Goal: Book appointment/travel/reservation

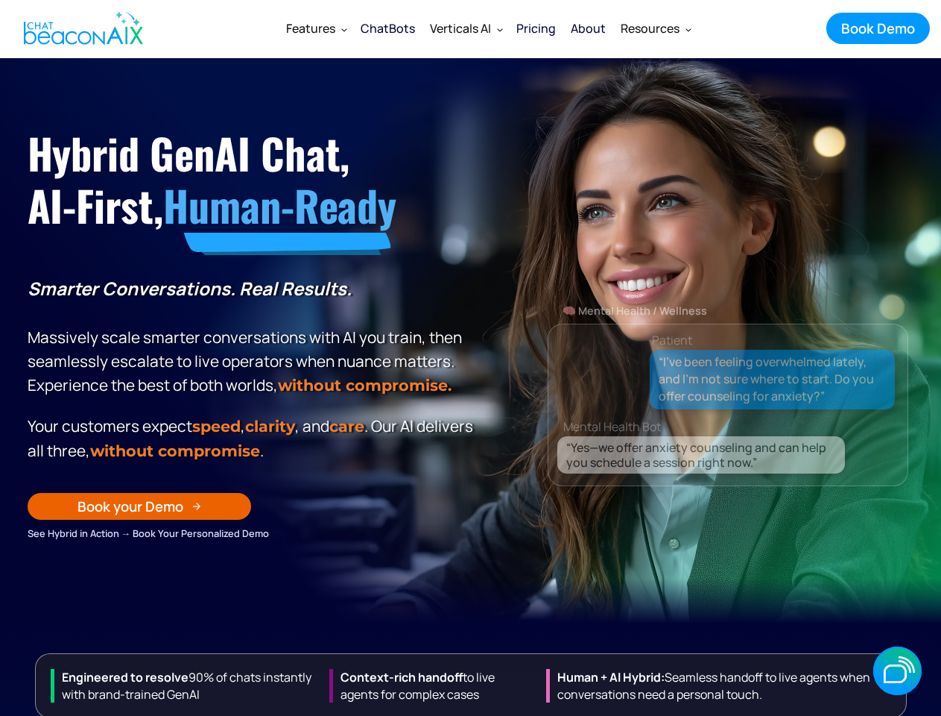
click at [470, 358] on p "Smarter Conversations. Real Results. Massively scale smarter conversations with…" at bounding box center [253, 337] width 451 height 121
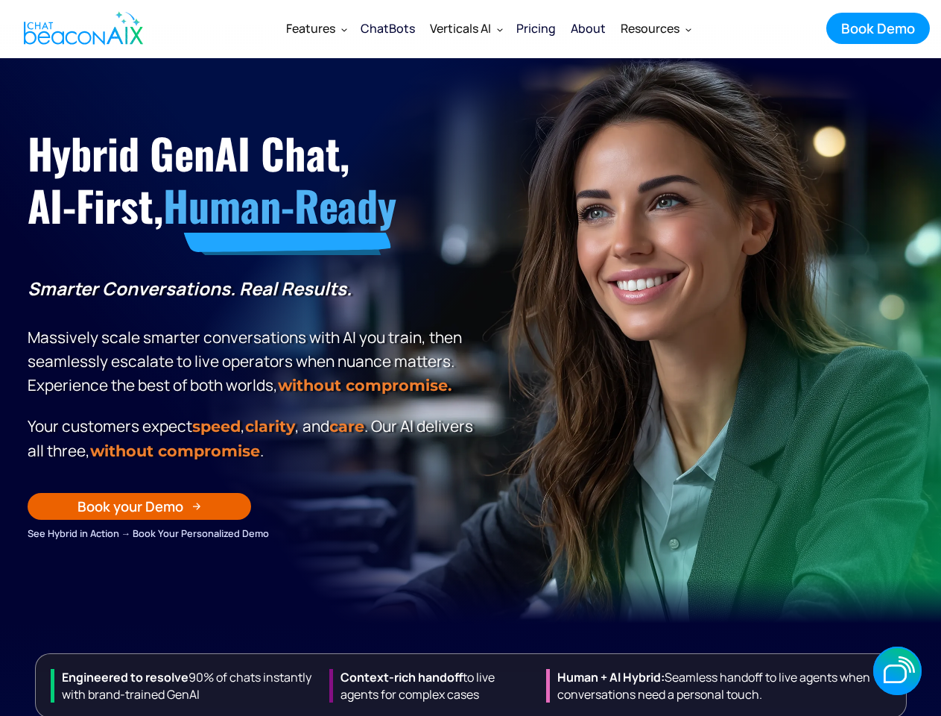
click at [489, 28] on div "Verticals AI" at bounding box center [460, 28] width 61 height 21
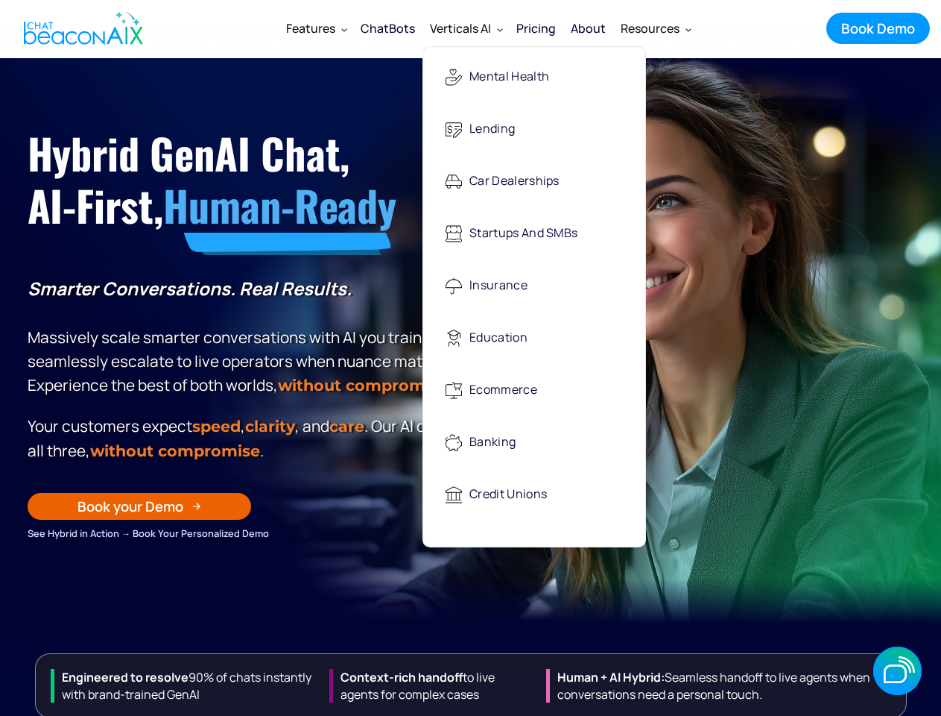
click at [316, 28] on div "Features" at bounding box center [310, 28] width 49 height 21
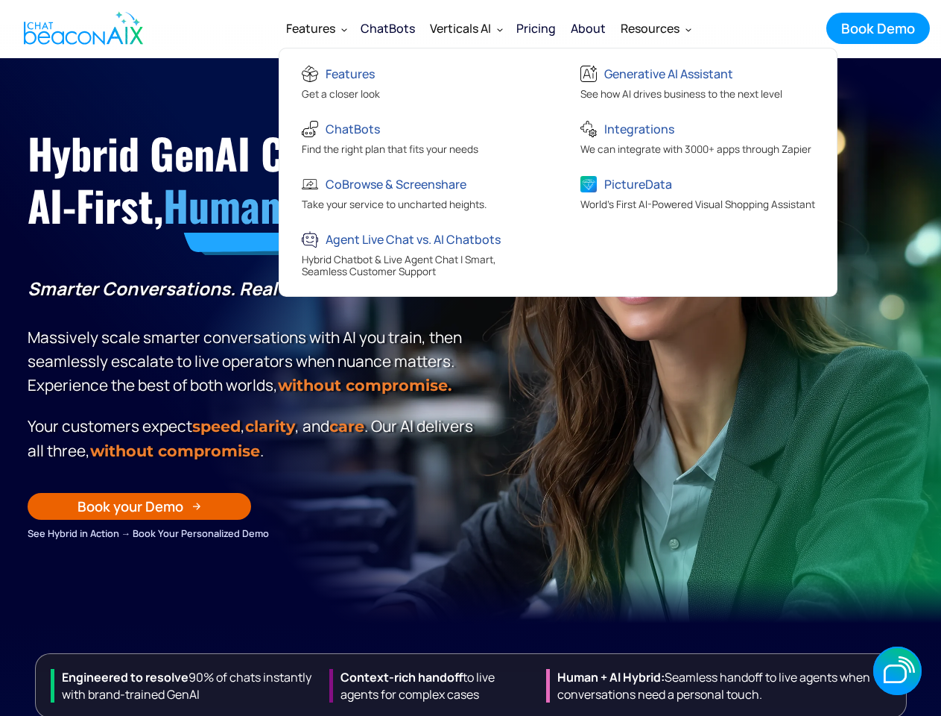
click at [466, 28] on div "Verticals AI" at bounding box center [460, 28] width 61 height 21
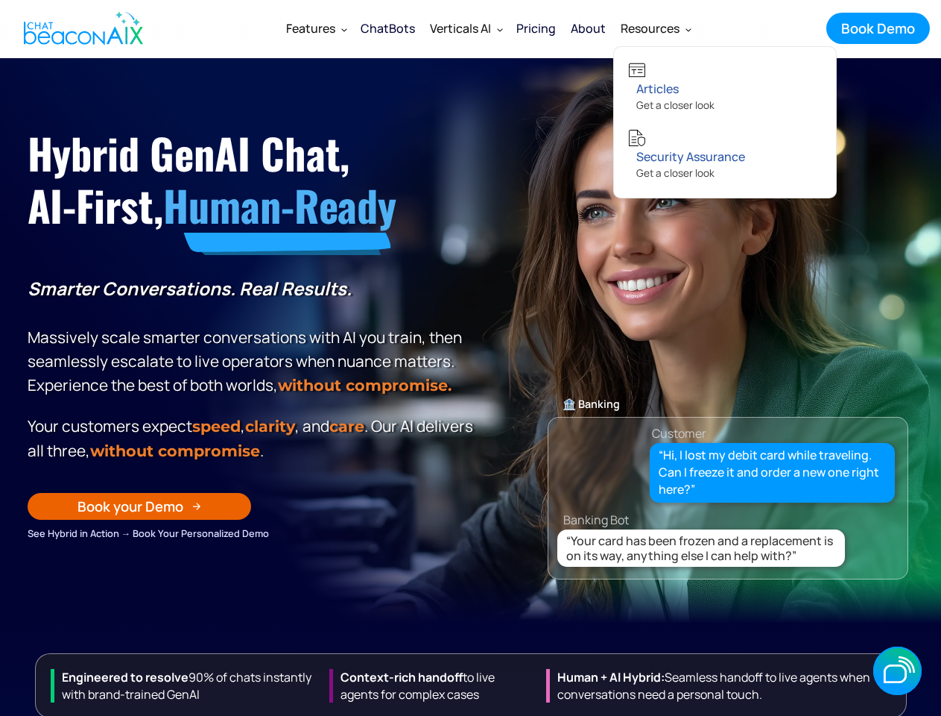
click at [655, 28] on div "Resources" at bounding box center [650, 28] width 59 height 21
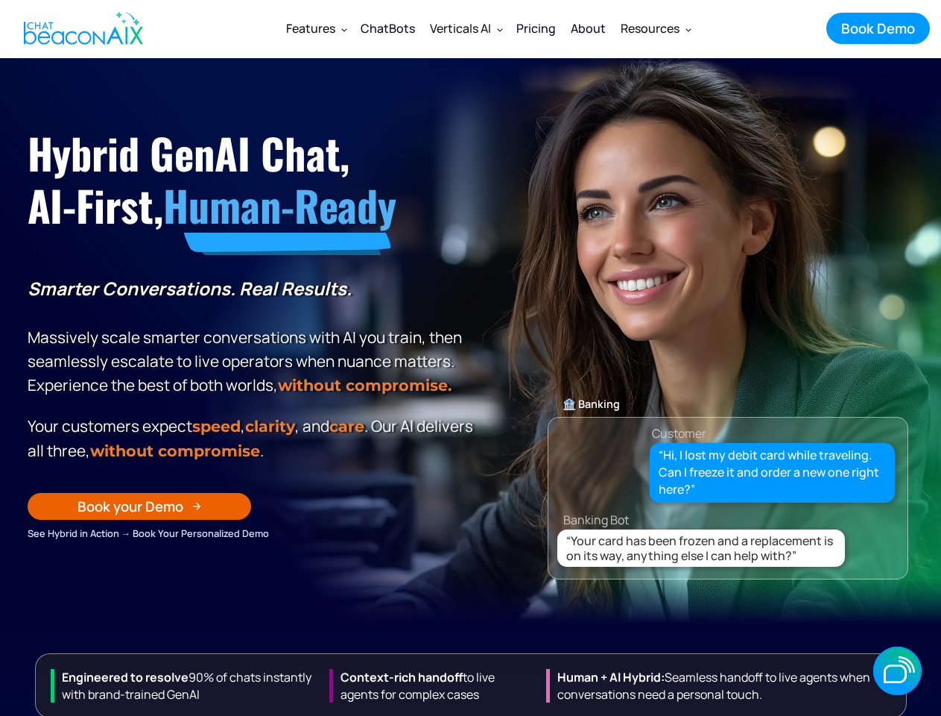
click at [139, 516] on div "Book your Demo" at bounding box center [131, 505] width 106 height 19
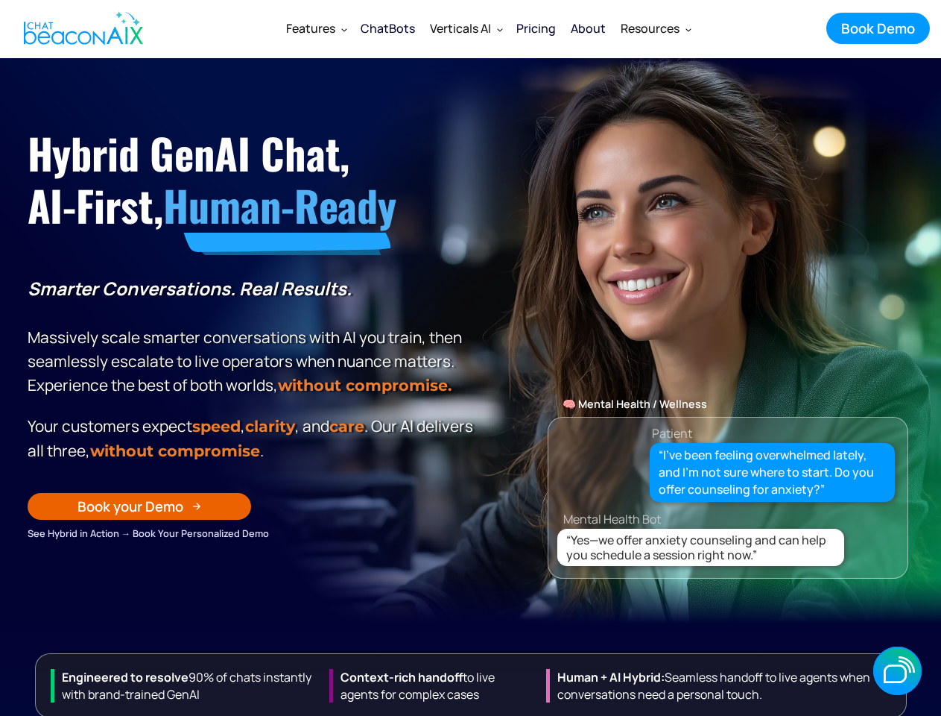
click at [470, 358] on p "Smarter Conversations. Real Results. Massively scale smarter conversations with…" at bounding box center [253, 337] width 451 height 121
click at [489, 28] on div "Verticals AI" at bounding box center [460, 28] width 61 height 21
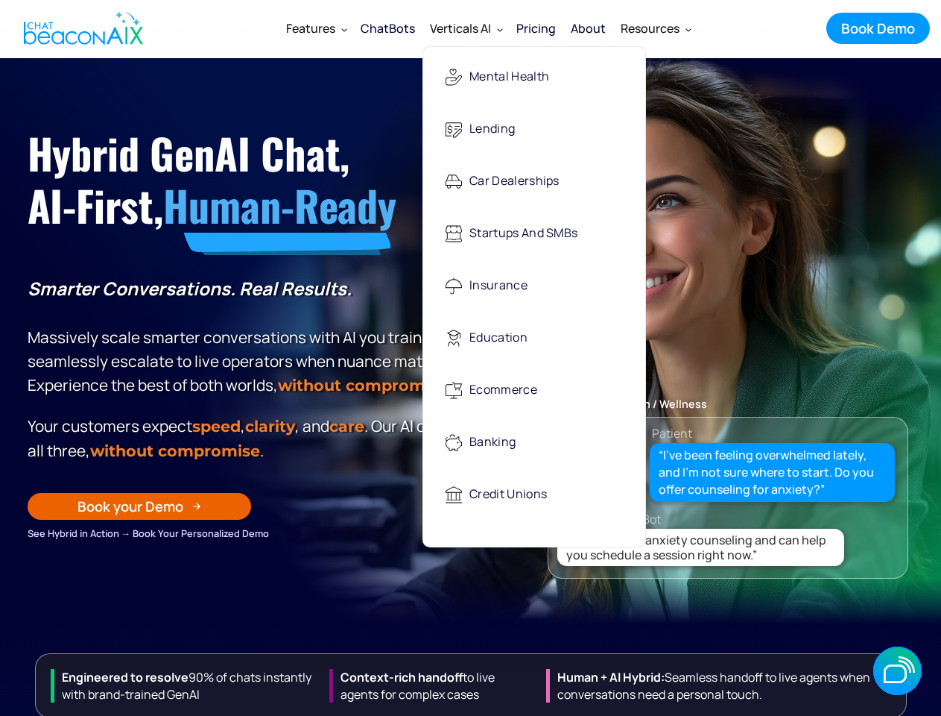
click at [316, 28] on div "Features" at bounding box center [310, 28] width 49 height 21
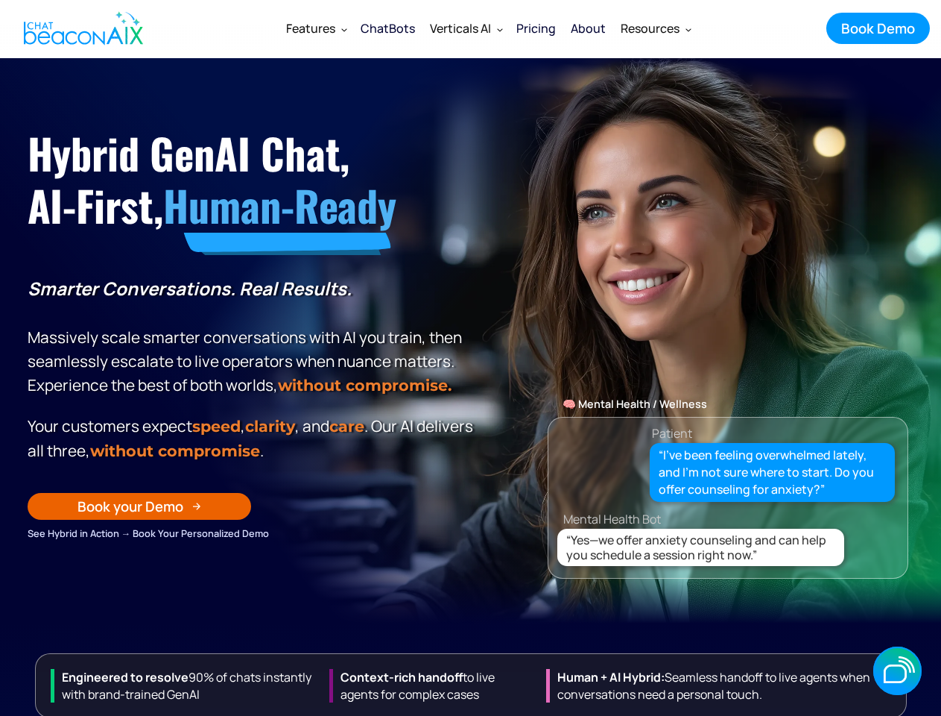
click at [466, 28] on div "Verticals AI" at bounding box center [460, 28] width 61 height 21
click at [655, 28] on div "Resources" at bounding box center [650, 28] width 59 height 21
click at [139, 516] on div "Book your Demo" at bounding box center [131, 505] width 106 height 19
